Goal: Information Seeking & Learning: Find specific fact

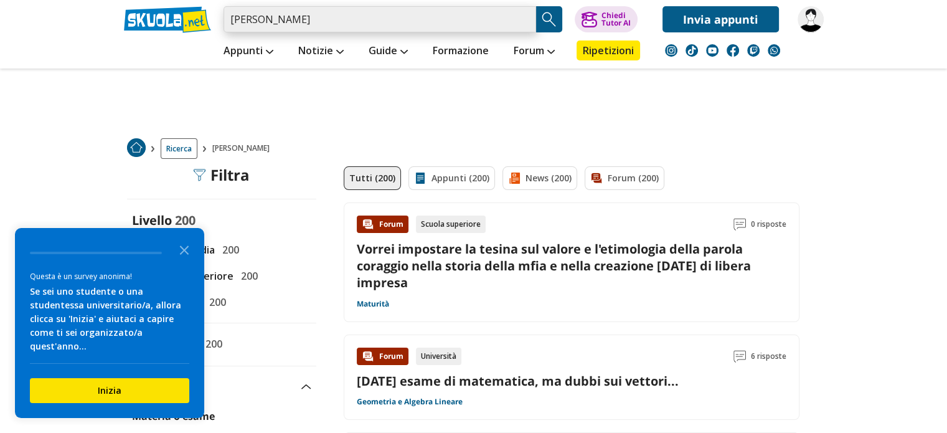
click at [398, 22] on input "[PERSON_NAME]" at bounding box center [380, 19] width 313 height 26
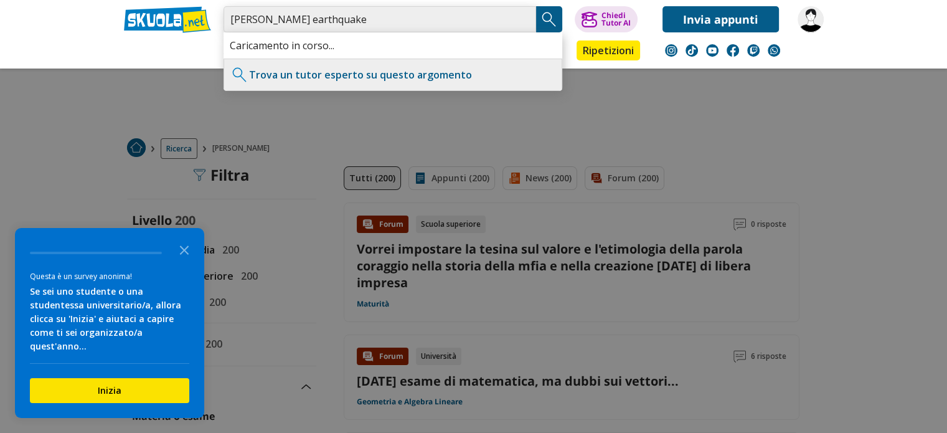
type input "[PERSON_NAME] earthquake"
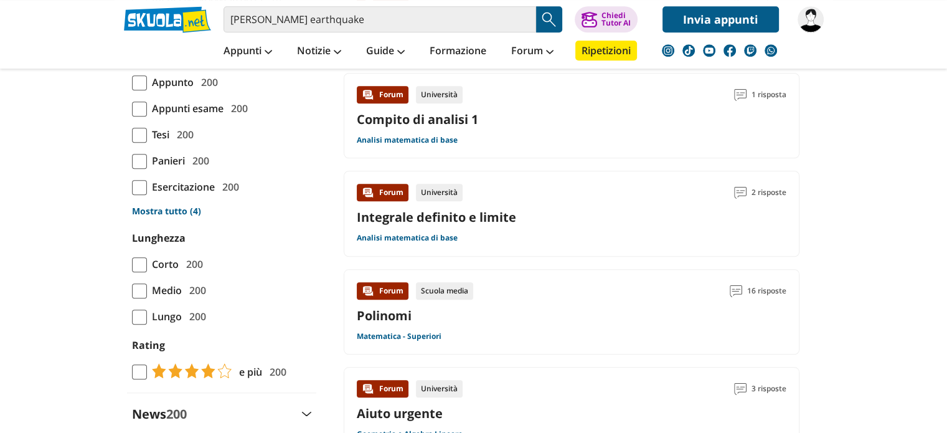
scroll to position [1121, 0]
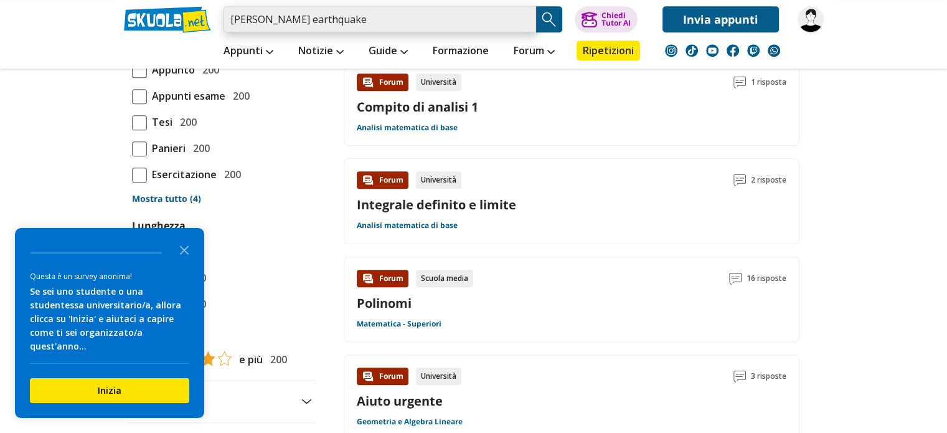
click at [384, 12] on input "[PERSON_NAME] earthquake" at bounding box center [380, 19] width 313 height 26
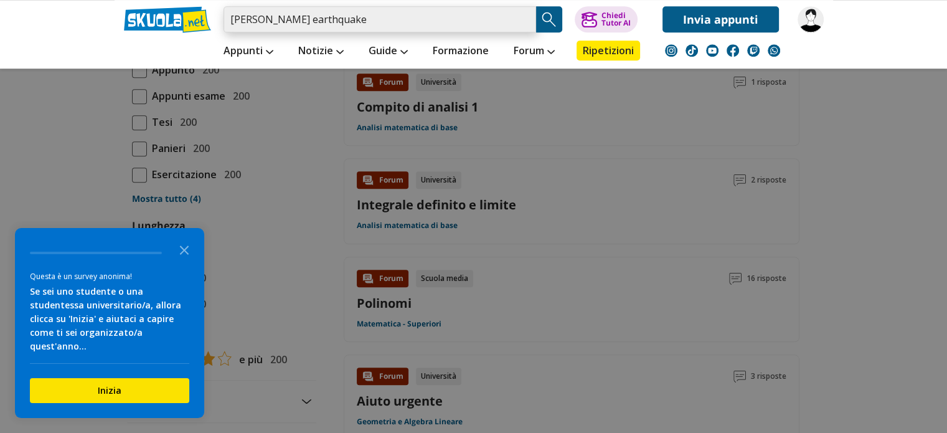
click at [526, 23] on input "[PERSON_NAME] earthquake" at bounding box center [380, 19] width 313 height 26
